Goal: Transaction & Acquisition: Purchase product/service

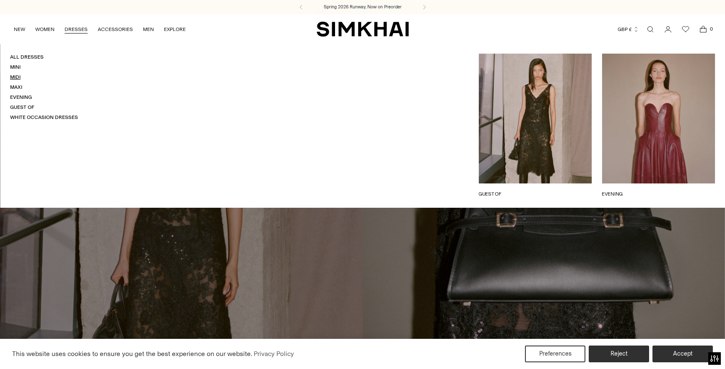
click at [19, 76] on link "Midi" at bounding box center [15, 77] width 10 height 6
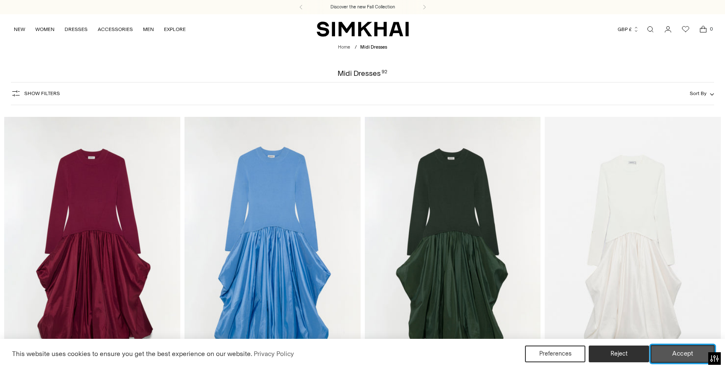
click at [679, 353] on button "Accept" at bounding box center [683, 354] width 64 height 18
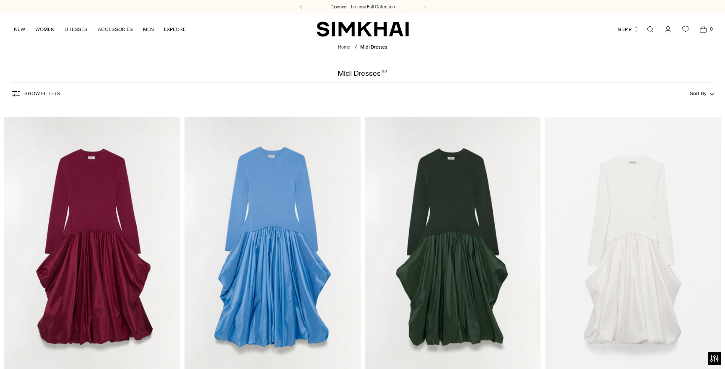
click at [50, 96] on span "Show Filters" at bounding box center [42, 94] width 36 height 6
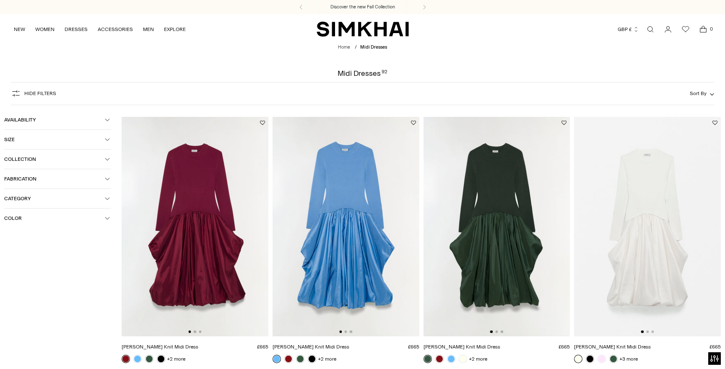
click at [33, 215] on span "Color" at bounding box center [54, 218] width 101 height 6
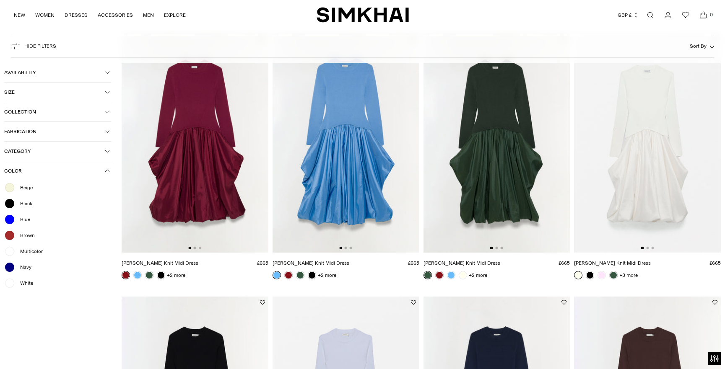
click at [32, 278] on ul "Beige Black Blue Brown Multicolor Navy White" at bounding box center [57, 235] width 107 height 106
click at [32, 283] on span "White" at bounding box center [24, 284] width 18 height 8
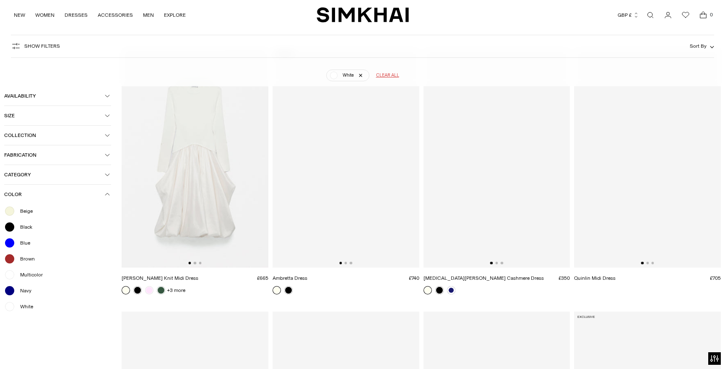
scroll to position [62, 0]
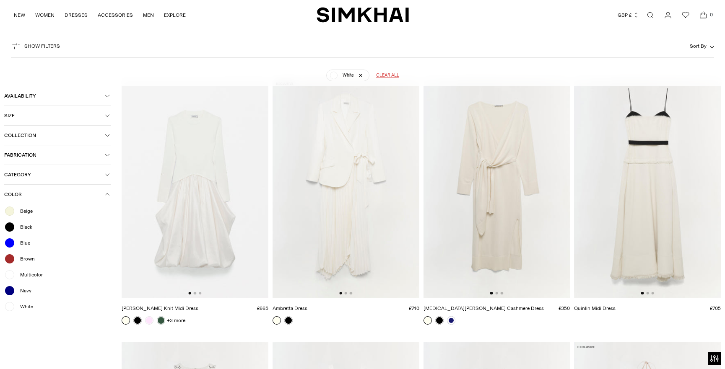
click at [344, 177] on img at bounding box center [346, 188] width 147 height 220
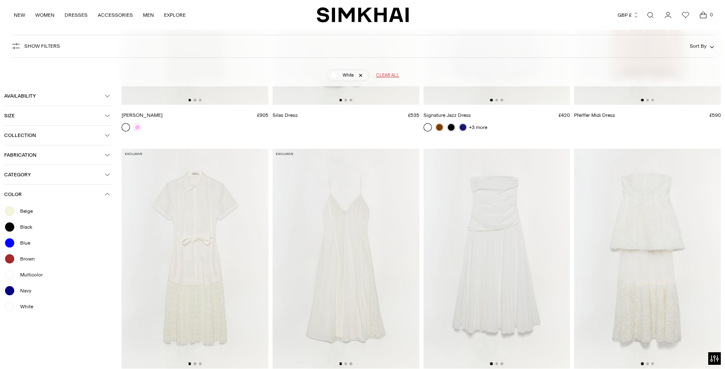
scroll to position [565, 0]
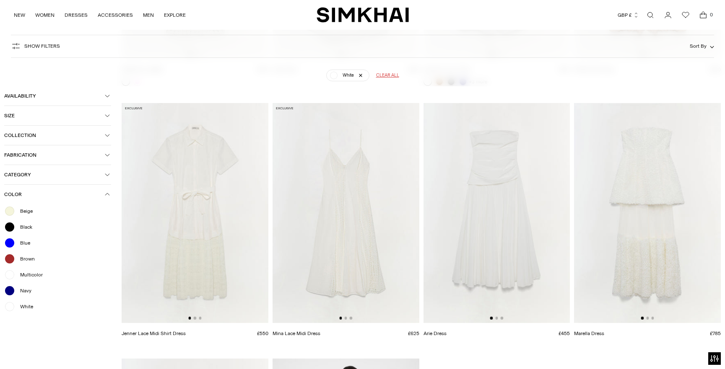
click at [656, 184] on img at bounding box center [647, 213] width 147 height 220
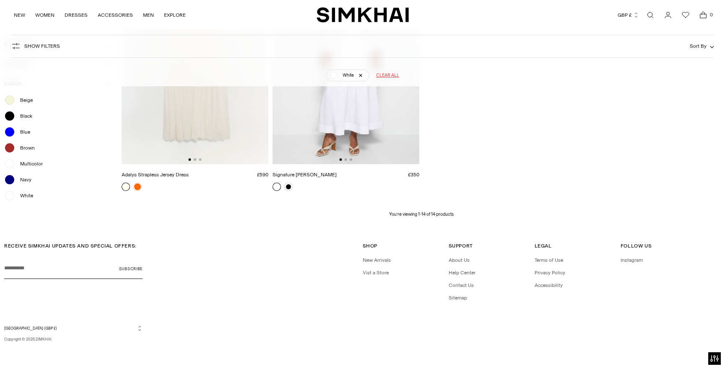
scroll to position [812, 0]
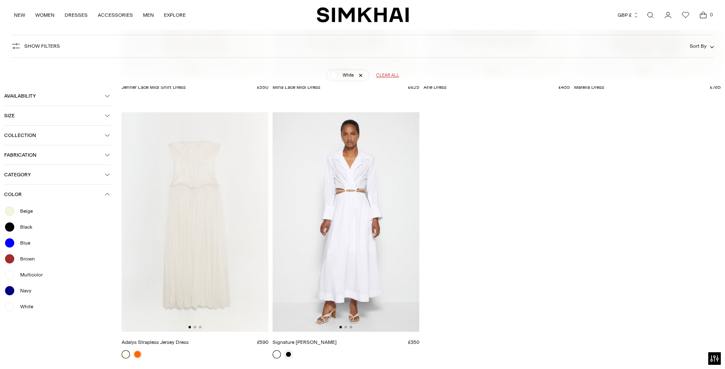
click at [171, 193] on img at bounding box center [195, 222] width 147 height 220
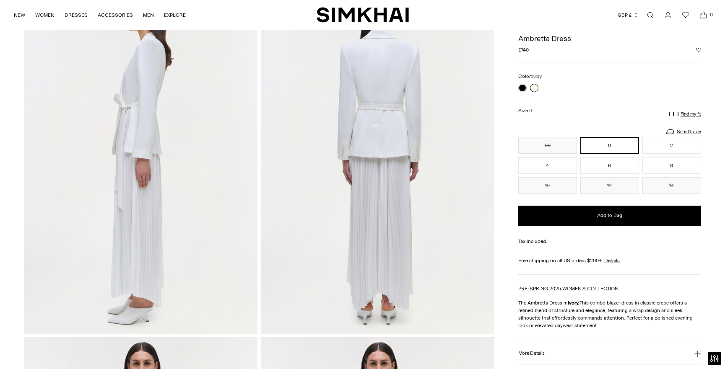
scroll to position [335, 0]
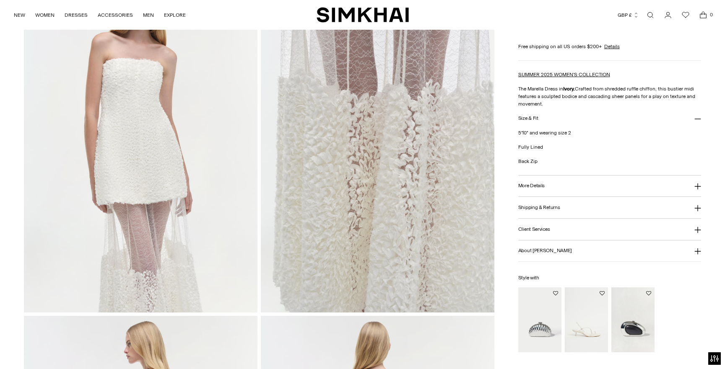
scroll to position [713, 0]
